Goal: Information Seeking & Learning: Learn about a topic

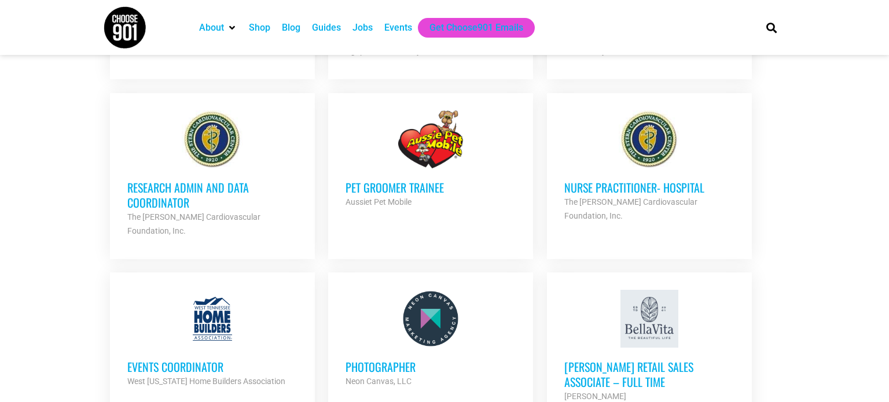
scroll to position [1096, 0]
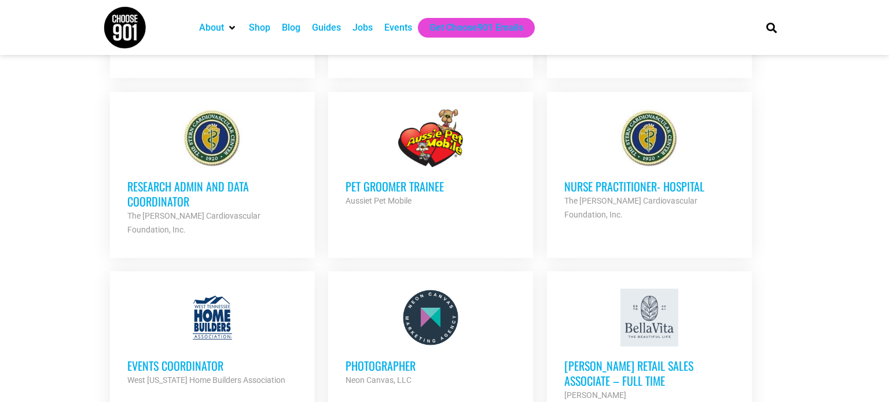
click at [414, 183] on h3 "Pet Groomer Trainee" at bounding box center [431, 186] width 170 height 15
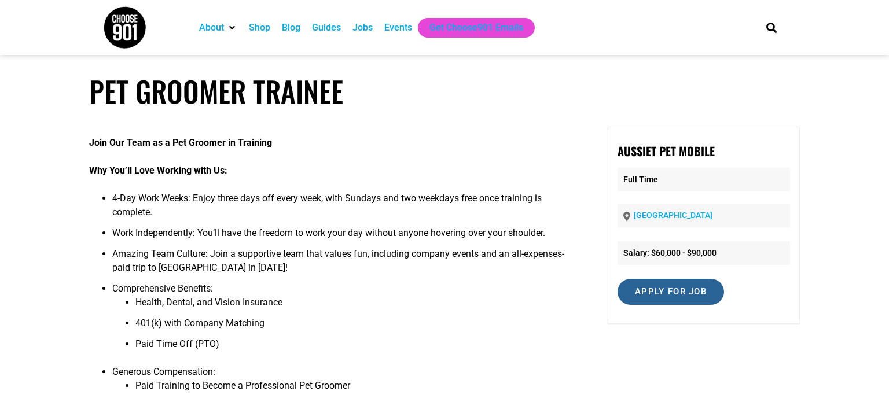
click at [672, 294] on input "Apply for job" at bounding box center [671, 292] width 106 height 26
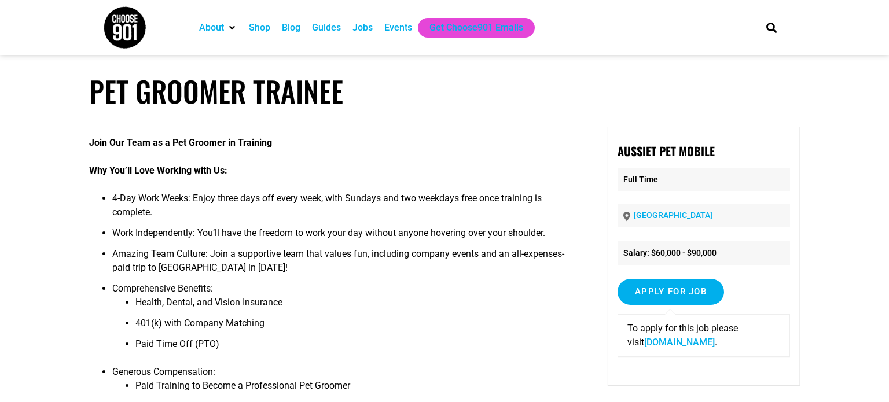
click at [672, 342] on link "aussie-pet-mobile-east-memphis.careerplug.com" at bounding box center [679, 342] width 71 height 11
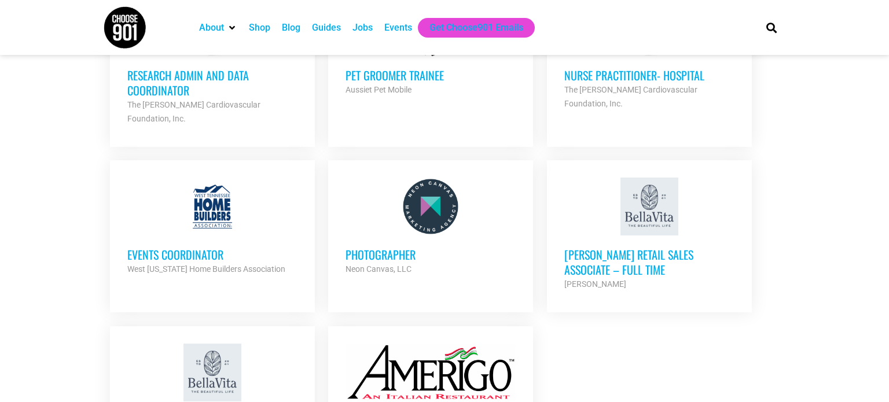
scroll to position [1208, 0]
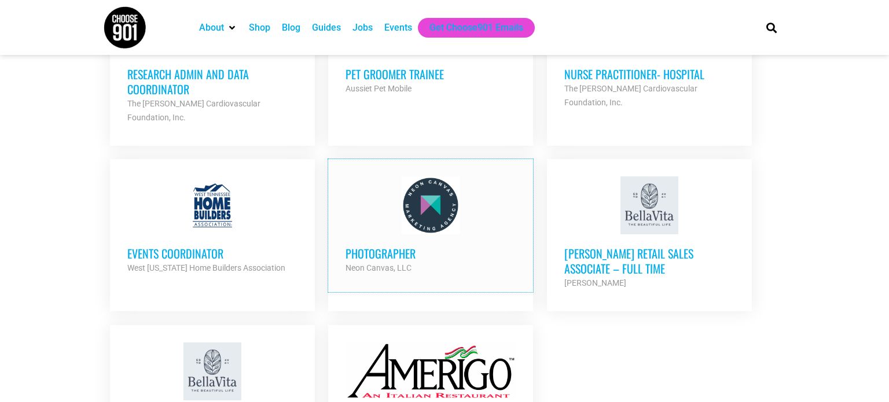
click at [512, 185] on div at bounding box center [431, 206] width 170 height 58
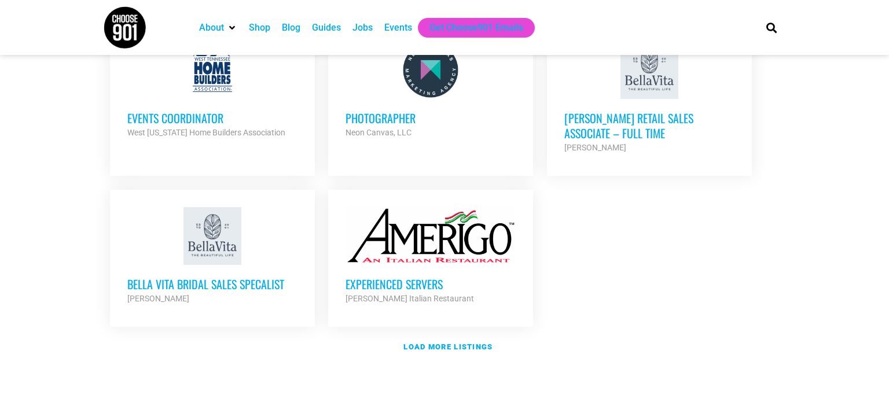
scroll to position [1347, 0]
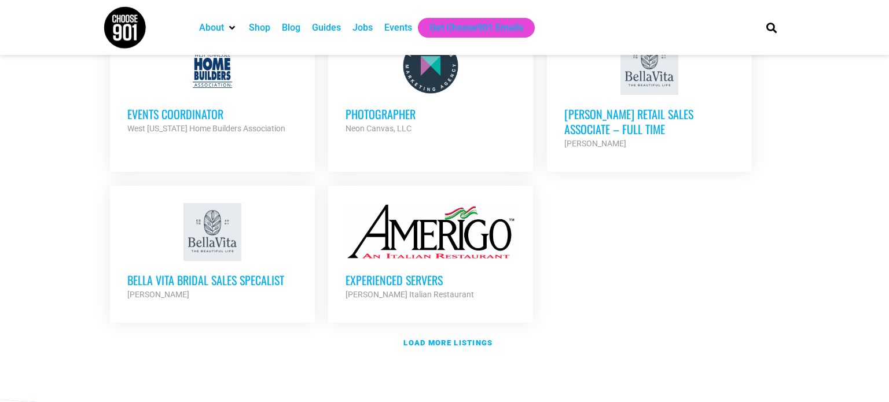
click at [211, 106] on h3 "Events Coordinator" at bounding box center [212, 113] width 170 height 15
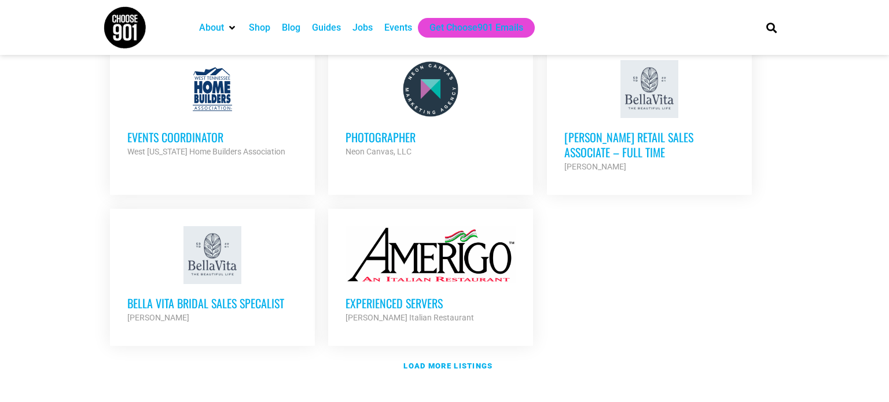
scroll to position [1326, 0]
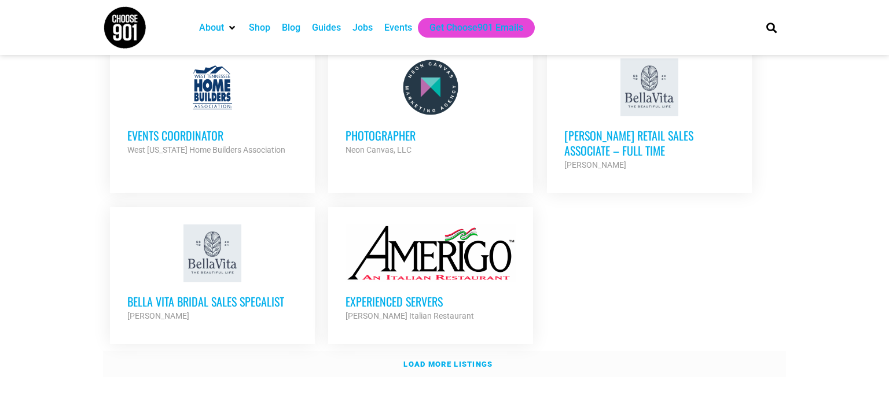
click at [450, 360] on strong "Load more listings" at bounding box center [447, 364] width 89 height 9
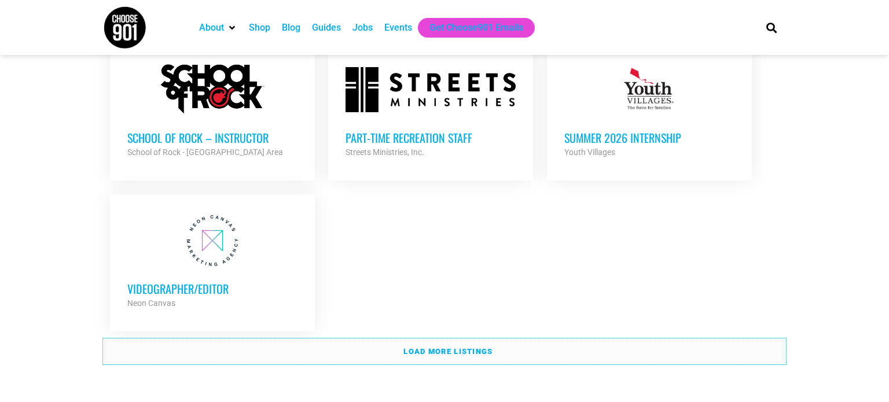
scroll to position [2459, 0]
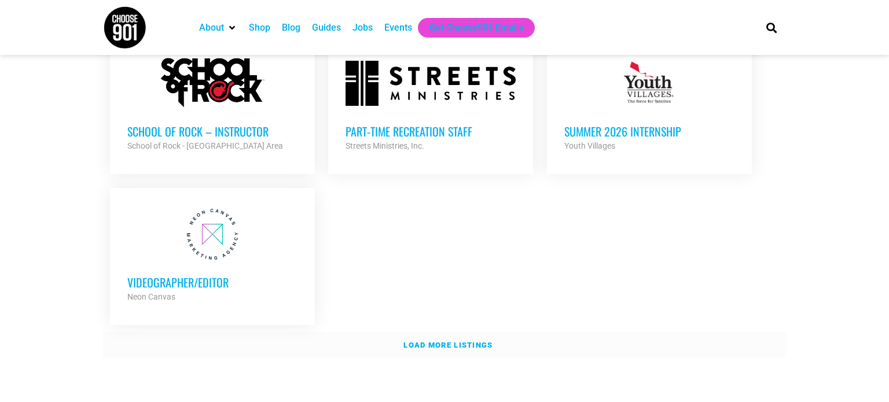
click at [465, 341] on strong "Load more listings" at bounding box center [447, 345] width 89 height 9
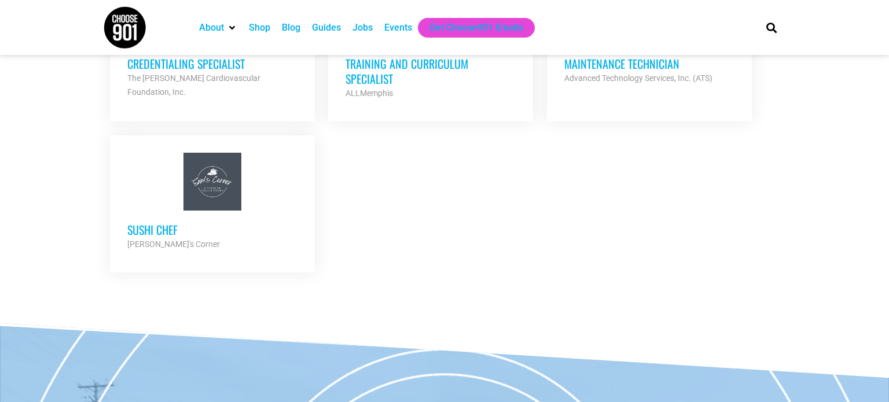
scroll to position [2846, 0]
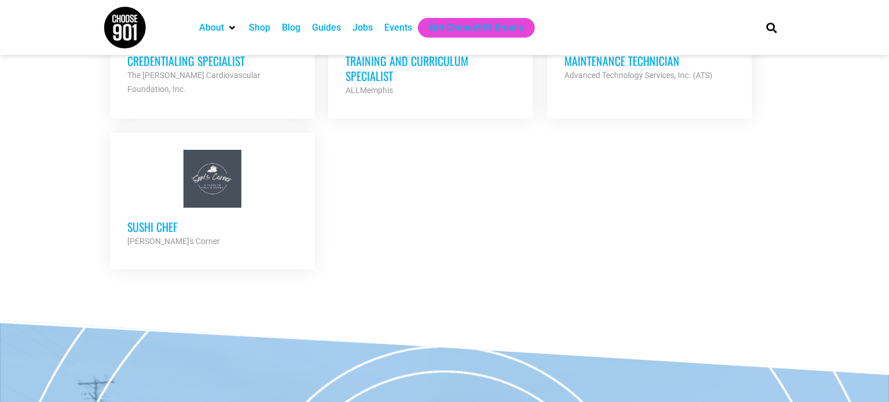
click at [175, 219] on h3 "Sushi Chef" at bounding box center [212, 226] width 170 height 15
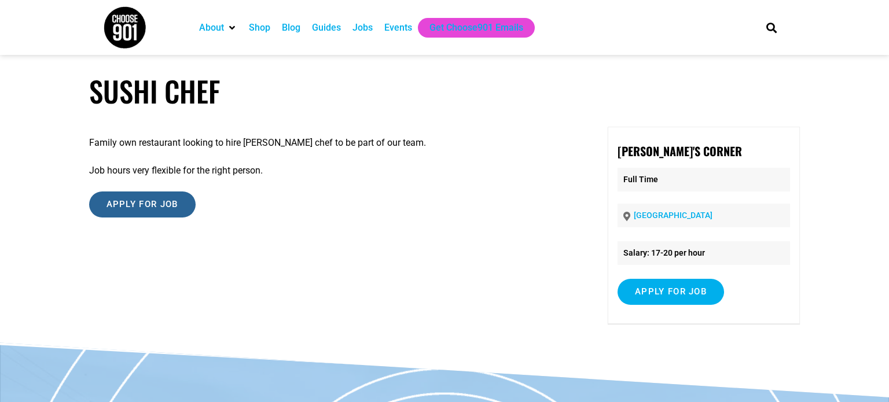
click at [144, 205] on input "Apply for job" at bounding box center [142, 205] width 106 height 26
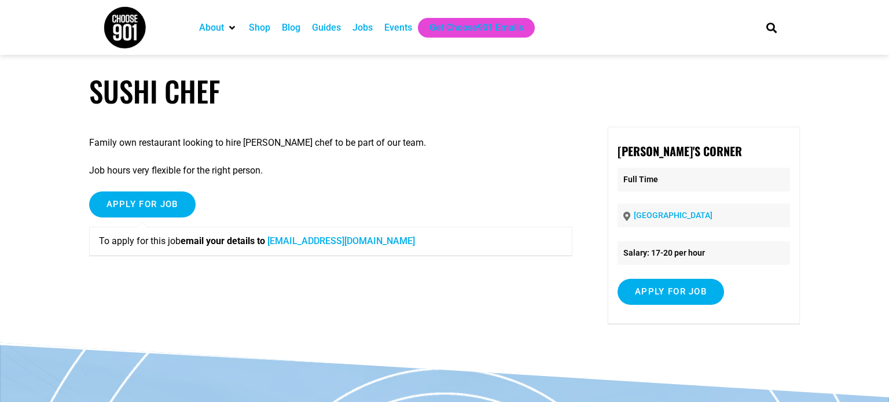
click at [314, 243] on link "Samscorneratj@gmail.com" at bounding box center [341, 241] width 148 height 11
